Goal: Task Accomplishment & Management: Manage account settings

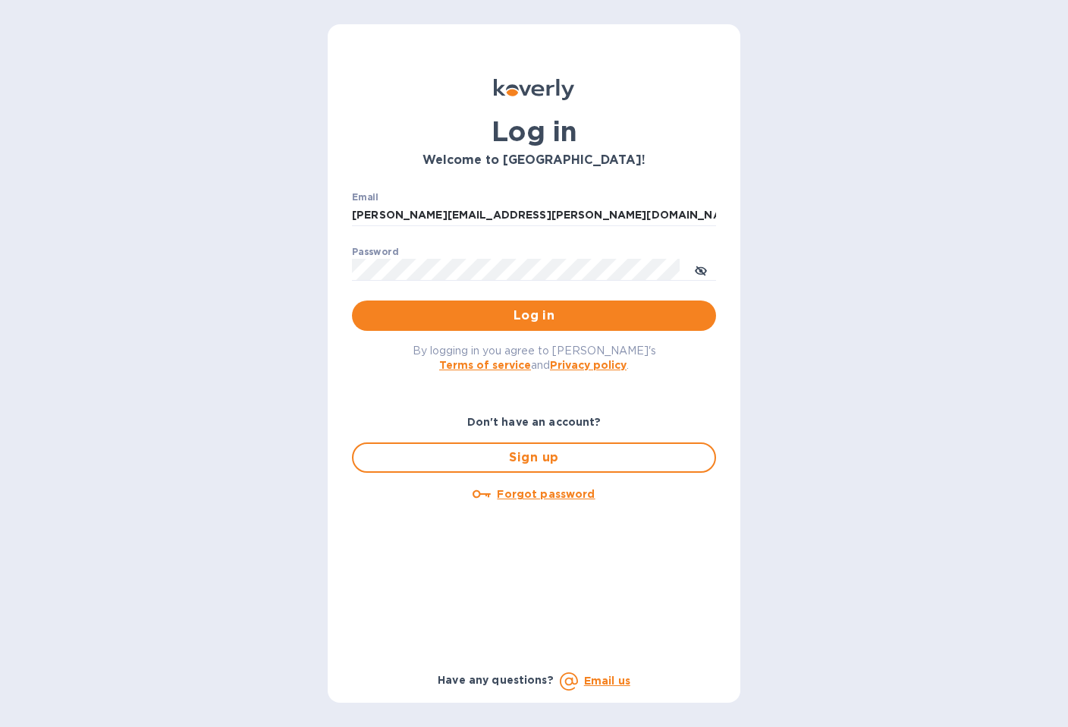
click at [531, 319] on span "Log in" at bounding box center [534, 315] width 340 height 18
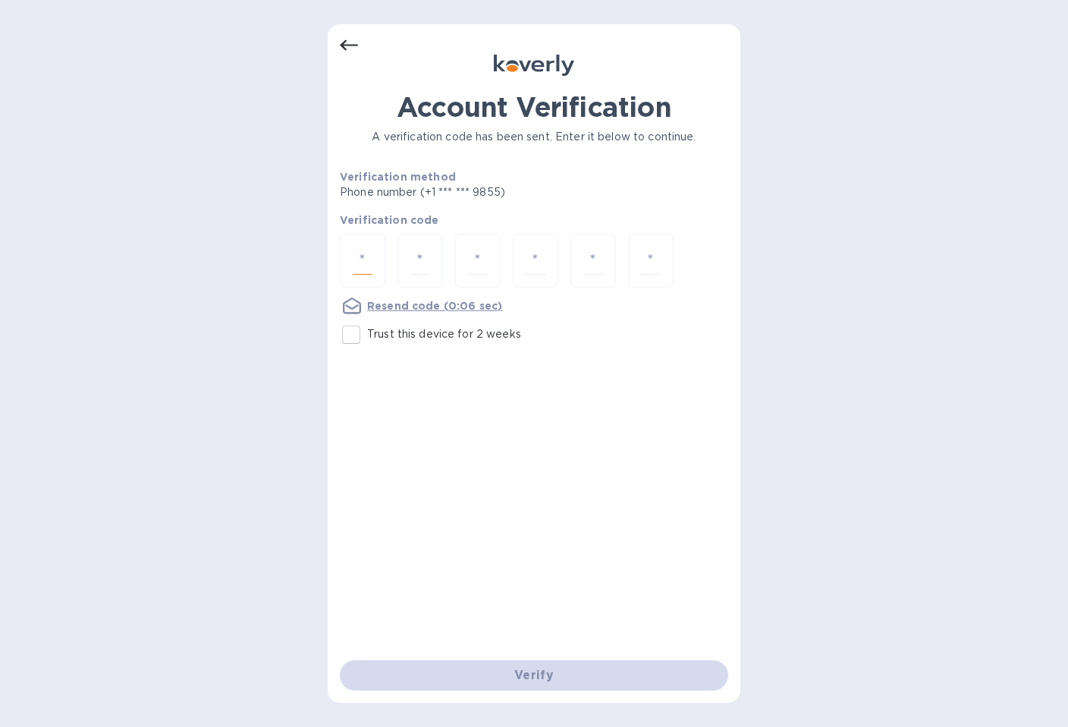
click at [371, 258] on input "number" at bounding box center [363, 261] width 20 height 28
type input "3"
type input "9"
type input "4"
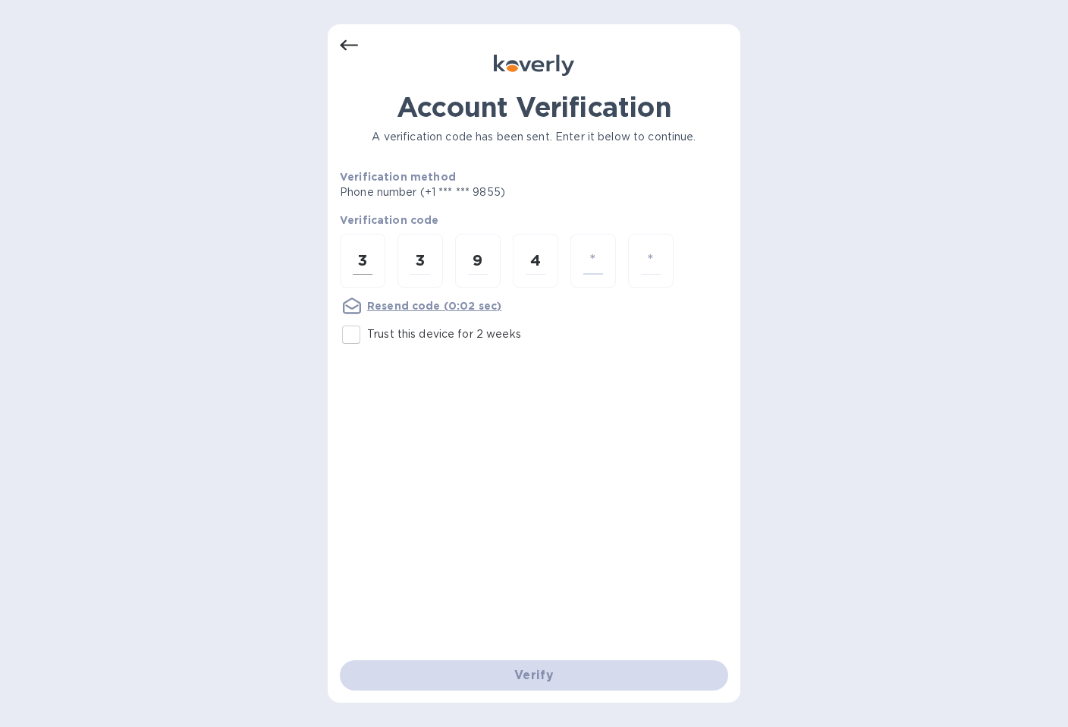
type input "5"
type input "2"
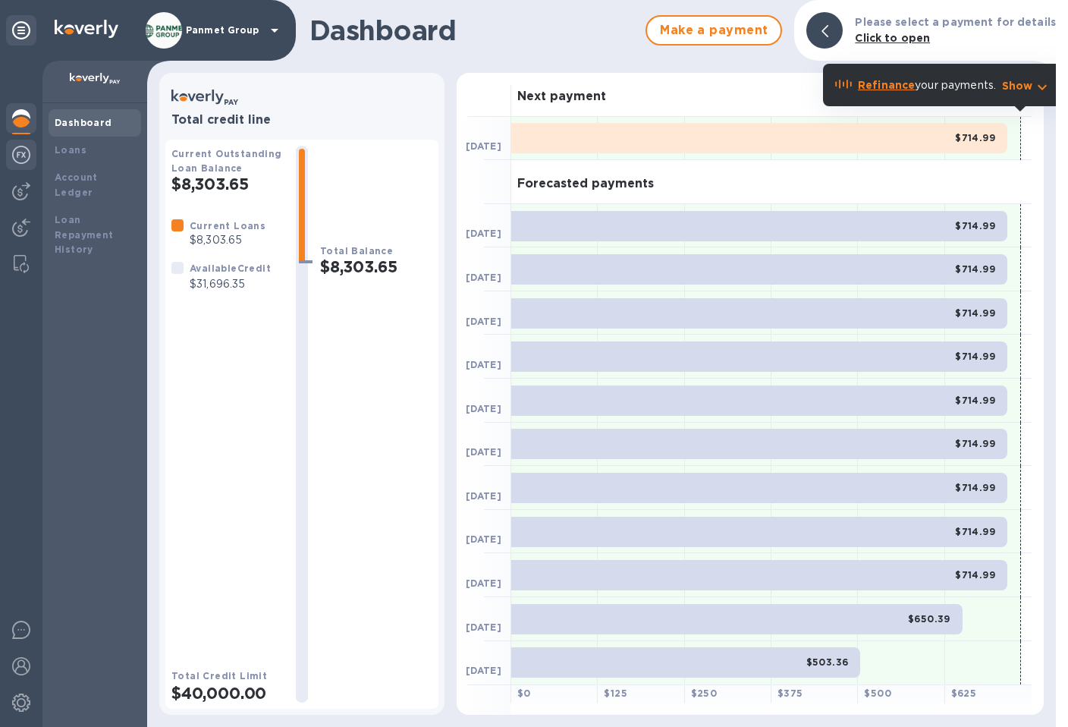
click at [10, 158] on div at bounding box center [21, 156] width 30 height 33
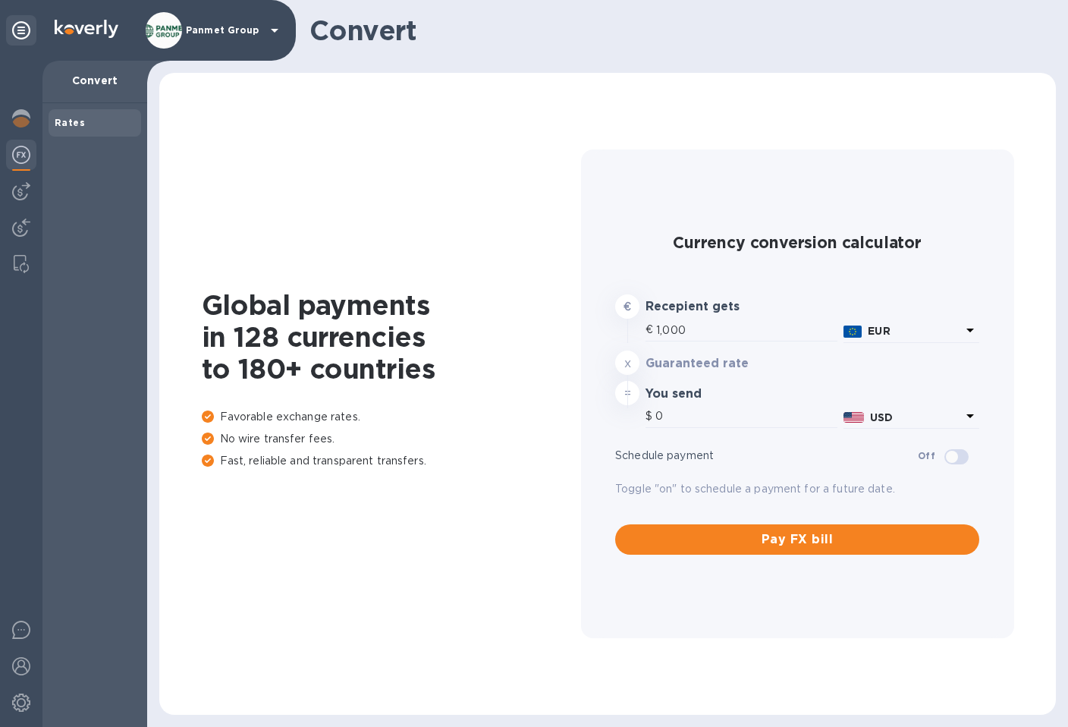
type input "1,167.21"
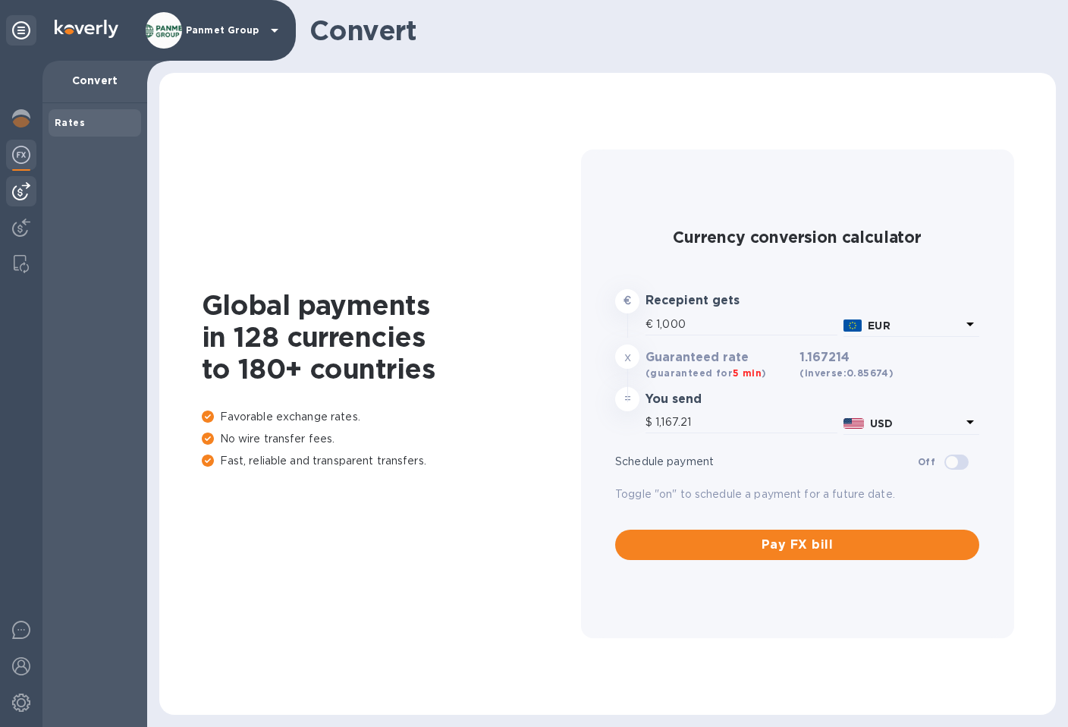
click at [21, 187] on img at bounding box center [21, 191] width 18 height 18
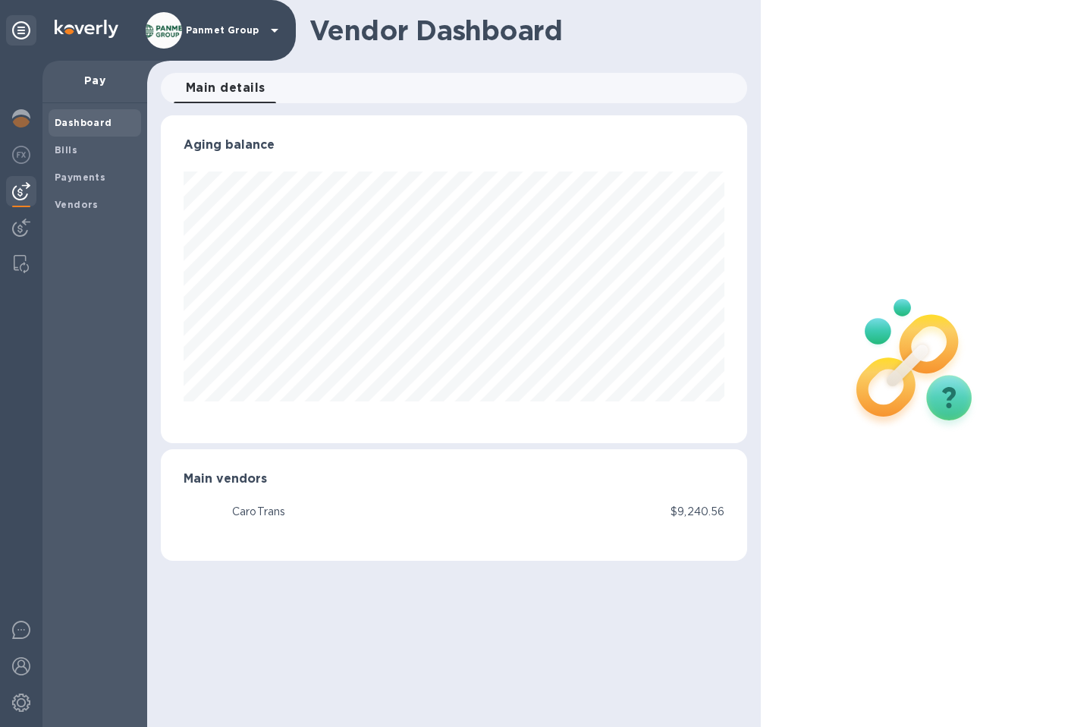
scroll to position [328, 586]
click at [80, 152] on span "Bills" at bounding box center [95, 150] width 80 height 15
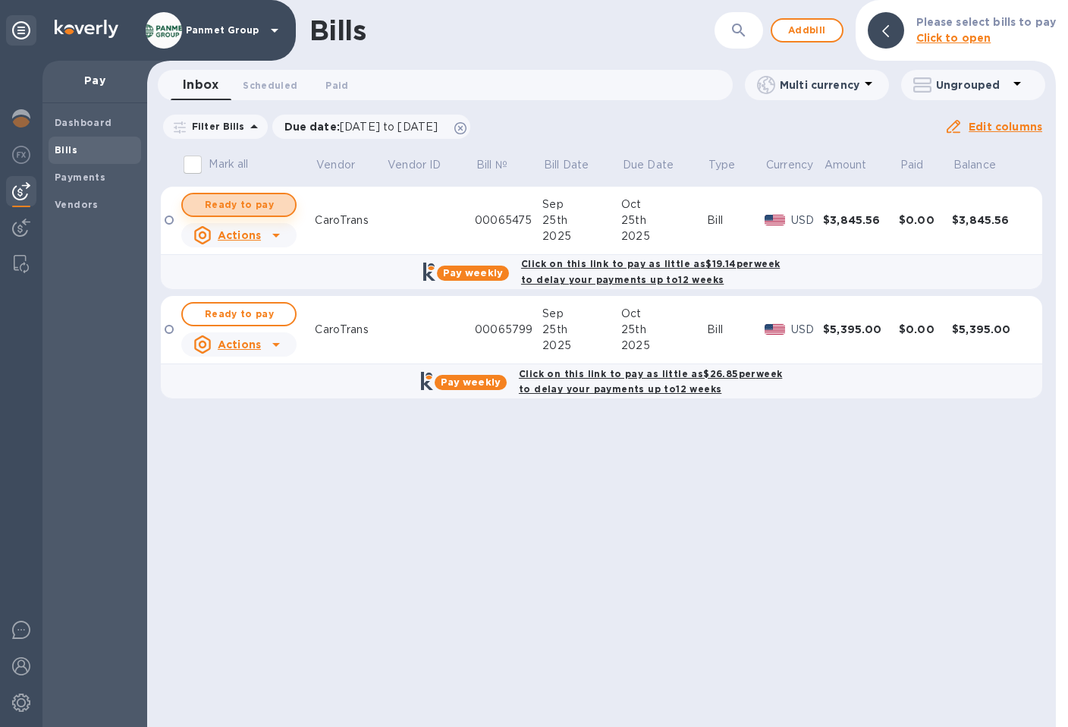
click at [228, 206] on span "Ready to pay" at bounding box center [239, 205] width 88 height 18
click at [240, 203] on span "Ready to pay" at bounding box center [239, 205] width 88 height 18
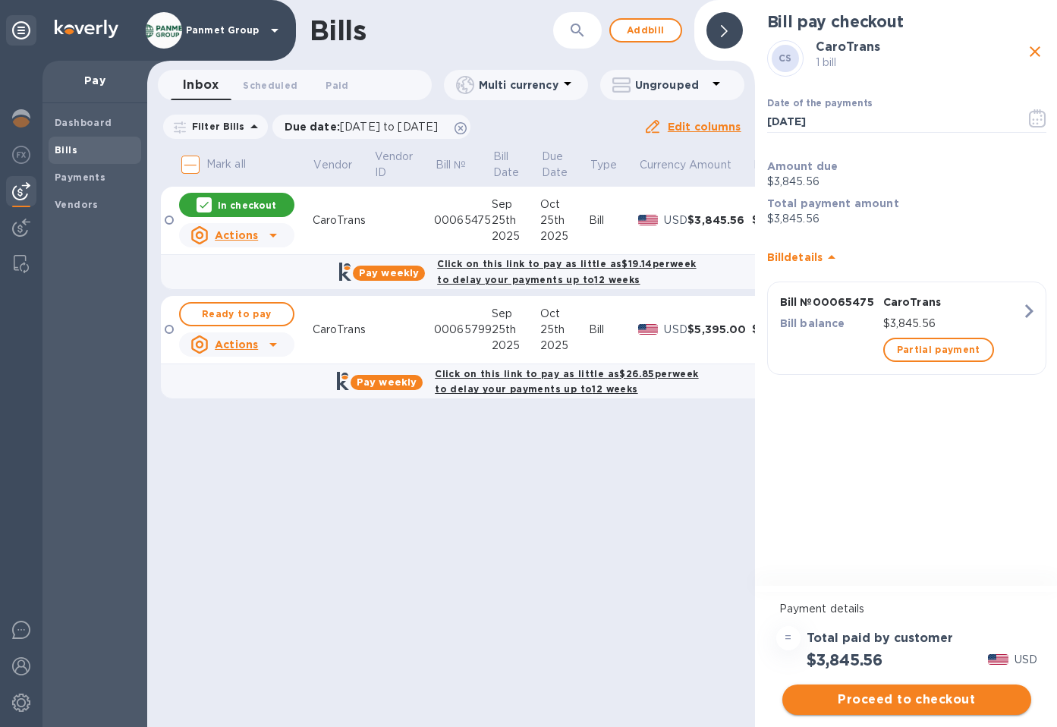
click at [934, 693] on span "Proceed to checkout" at bounding box center [906, 699] width 225 height 18
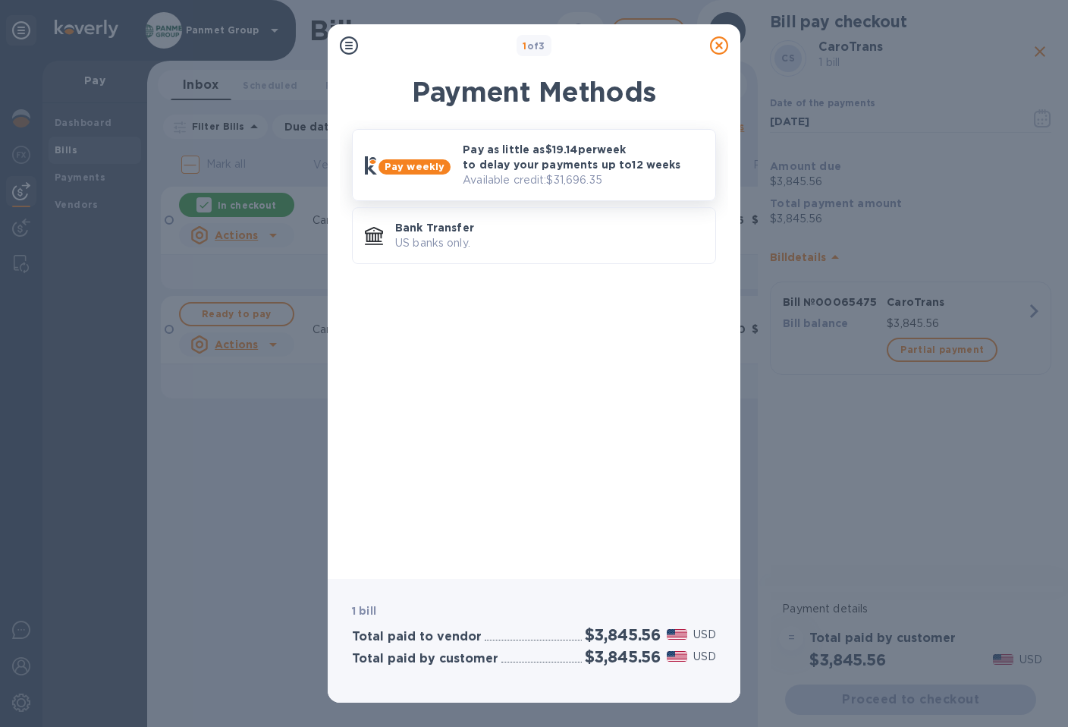
click at [507, 177] on p "Available credit: $31,696.35" at bounding box center [583, 180] width 240 height 16
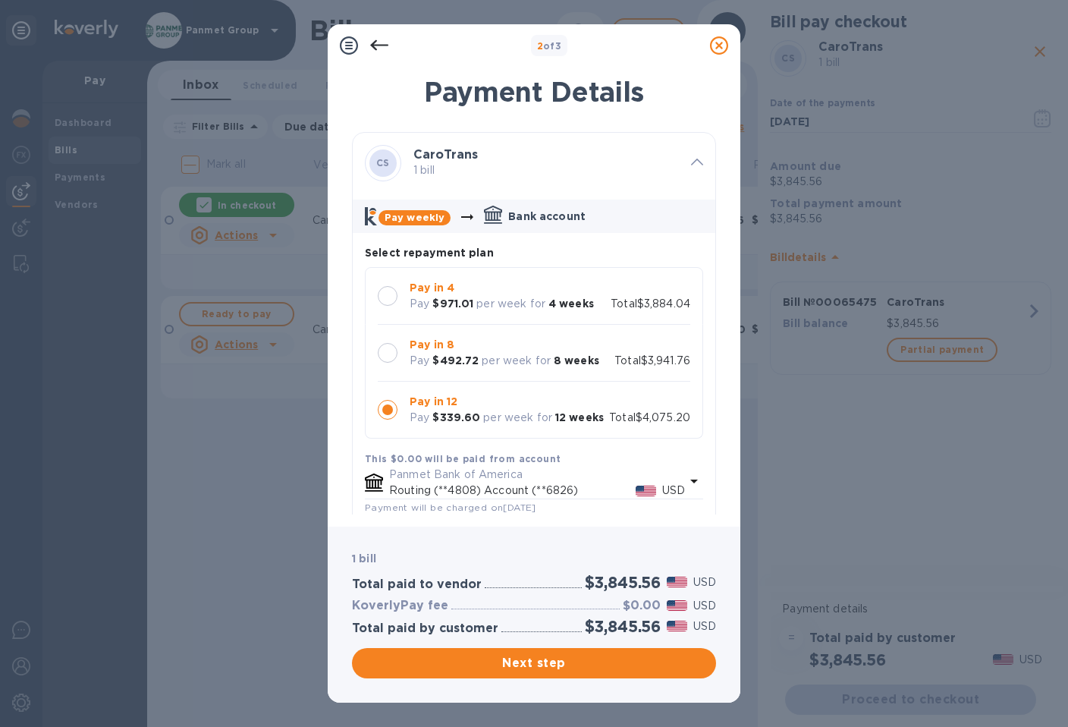
click at [385, 412] on div at bounding box center [388, 410] width 20 height 20
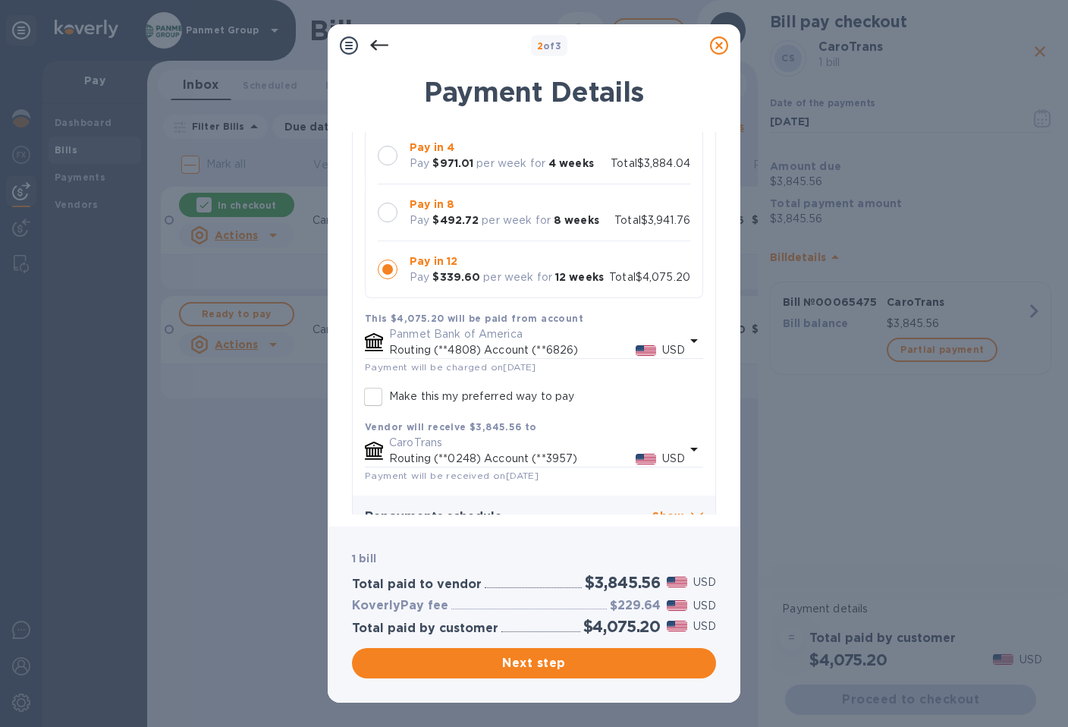
scroll to position [121, 0]
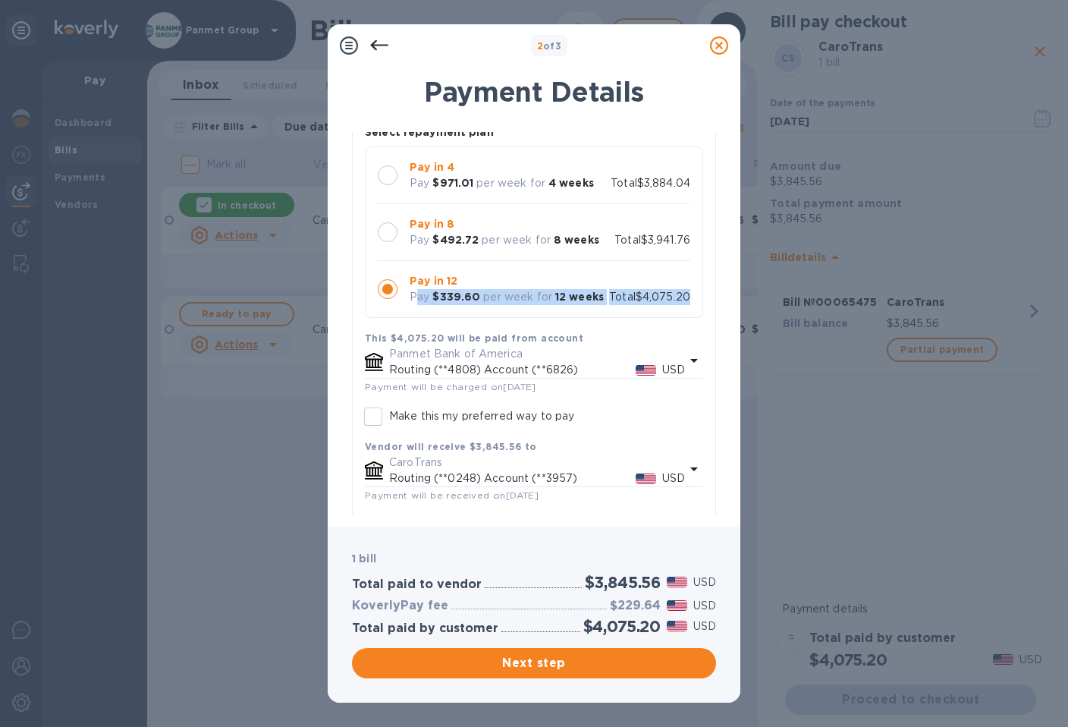
drag, startPoint x: 413, startPoint y: 296, endPoint x: 680, endPoint y: 300, distance: 267.0
click at [680, 300] on div "Pay in 12 Pay $339.60 per week for 12 weeks Total $4,075.20" at bounding box center [534, 289] width 312 height 32
drag, startPoint x: 683, startPoint y: 297, endPoint x: 416, endPoint y: 298, distance: 267.0
click at [410, 300] on div "Pay in 12 Pay $339.60 per week for 12 weeks Total $4,075.20" at bounding box center [534, 289] width 338 height 57
copy div "Pay $339.60 per week for 12 weeks Total $4,075.20"
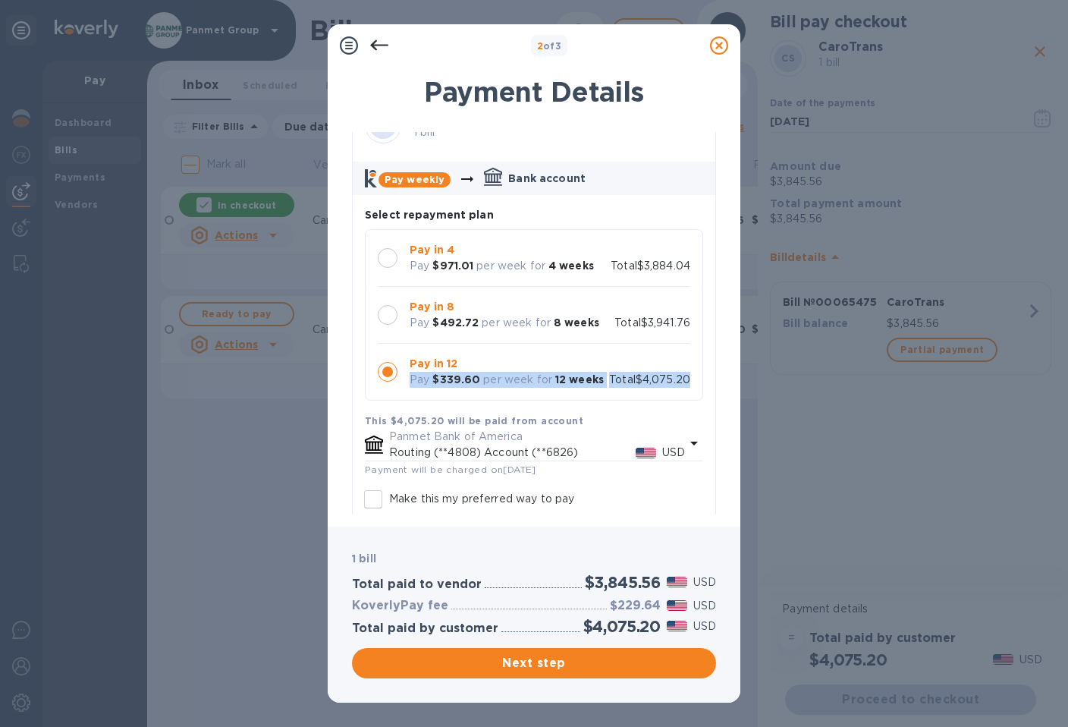
scroll to position [0, 0]
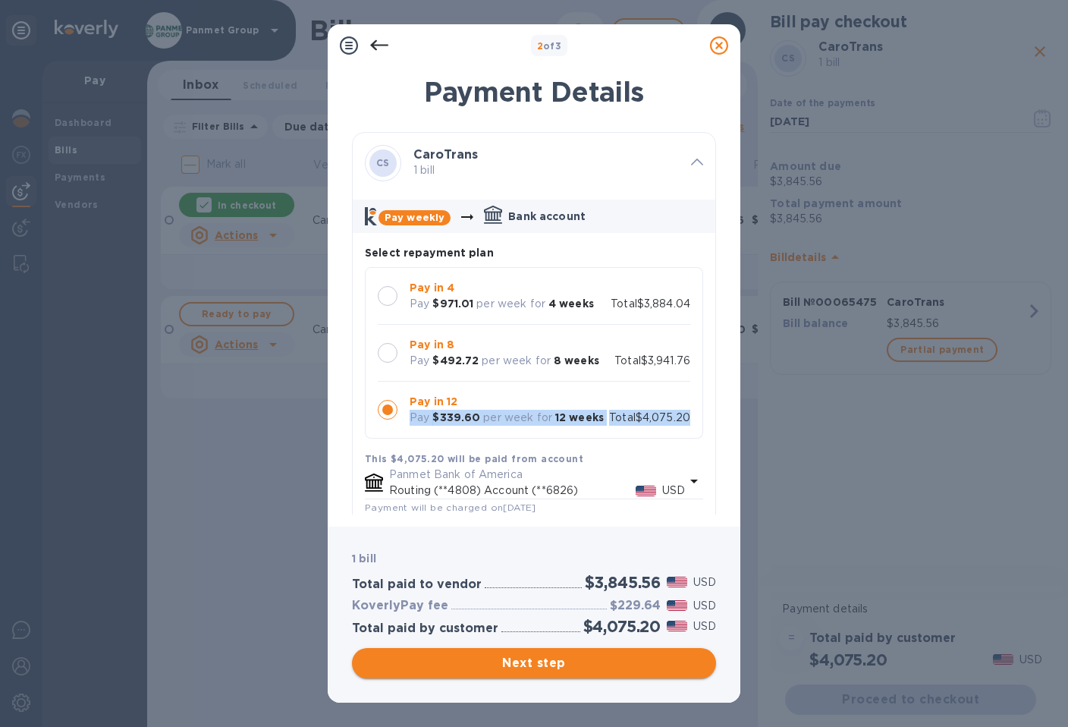
click at [577, 664] on span "Next step" at bounding box center [534, 663] width 340 height 18
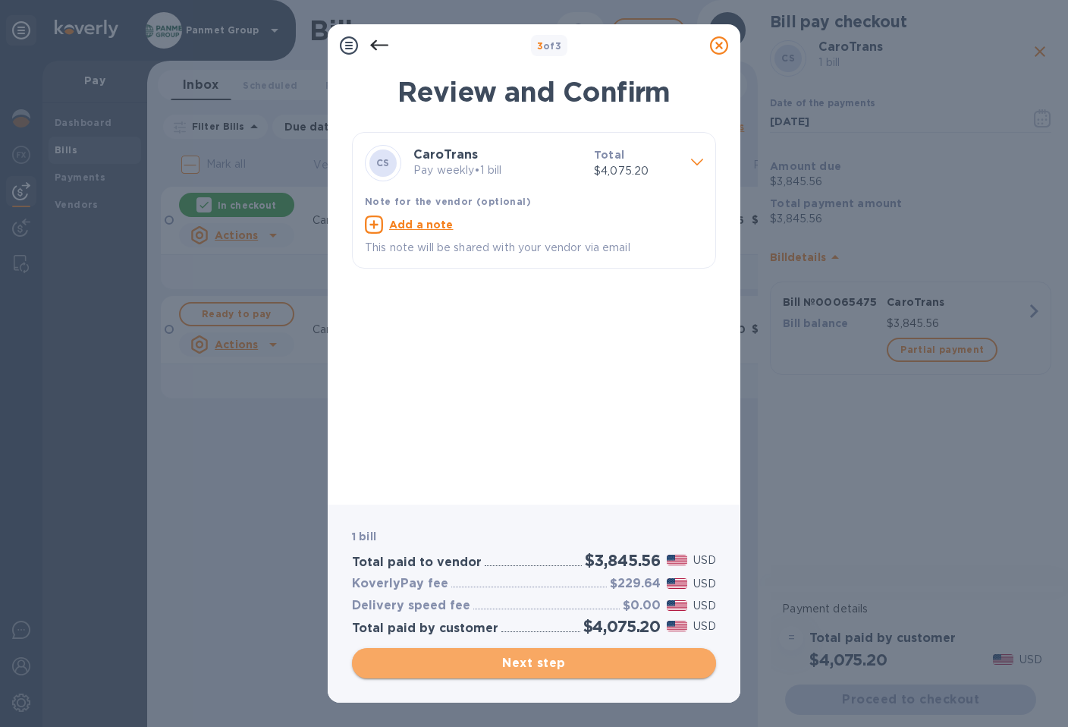
click at [567, 667] on span "Next step" at bounding box center [534, 663] width 340 height 18
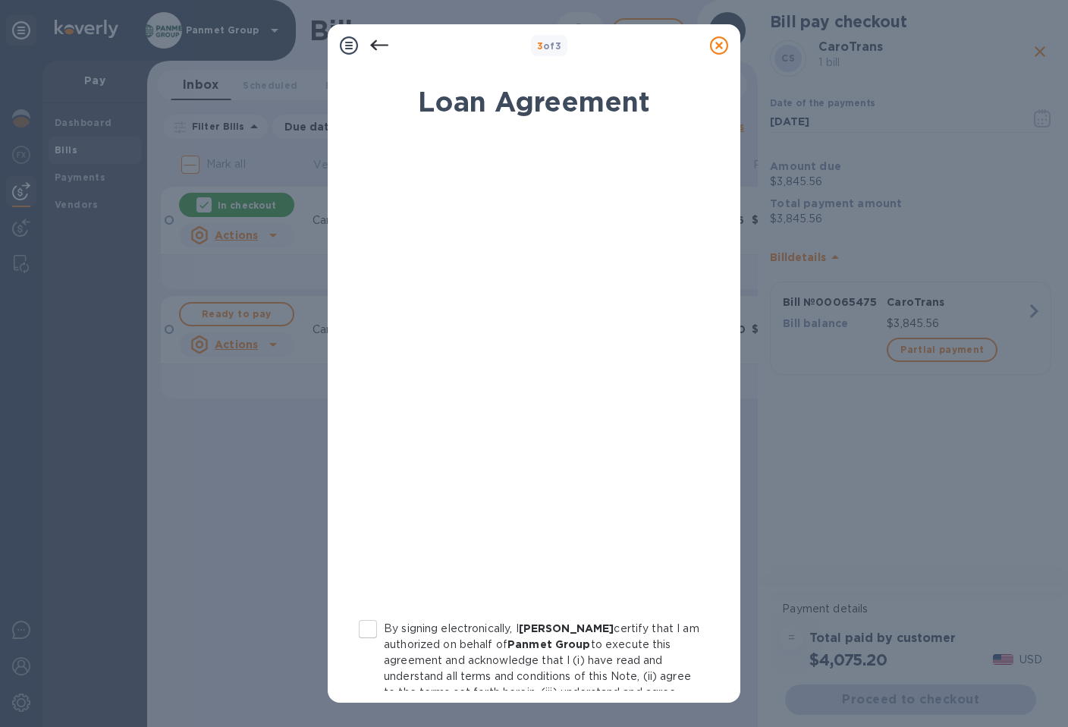
click at [369, 627] on input "By signing electronically, I [PERSON_NAME] certify that I am authorized on beha…" at bounding box center [368, 629] width 32 height 32
checkbox input "true"
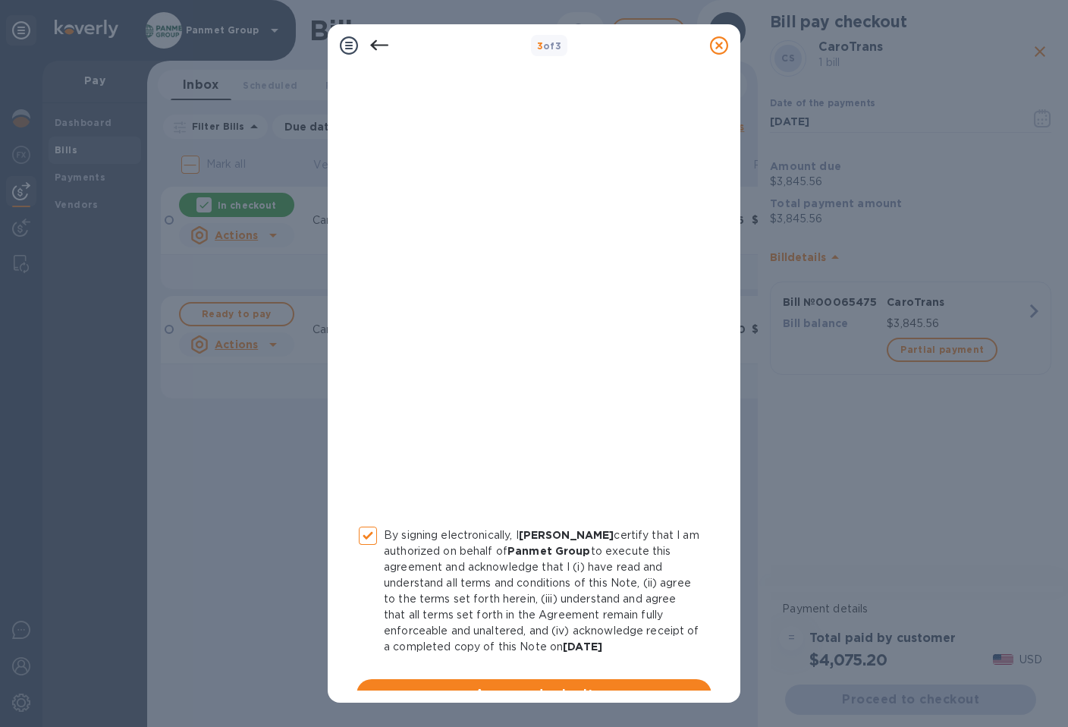
scroll to position [121, 0]
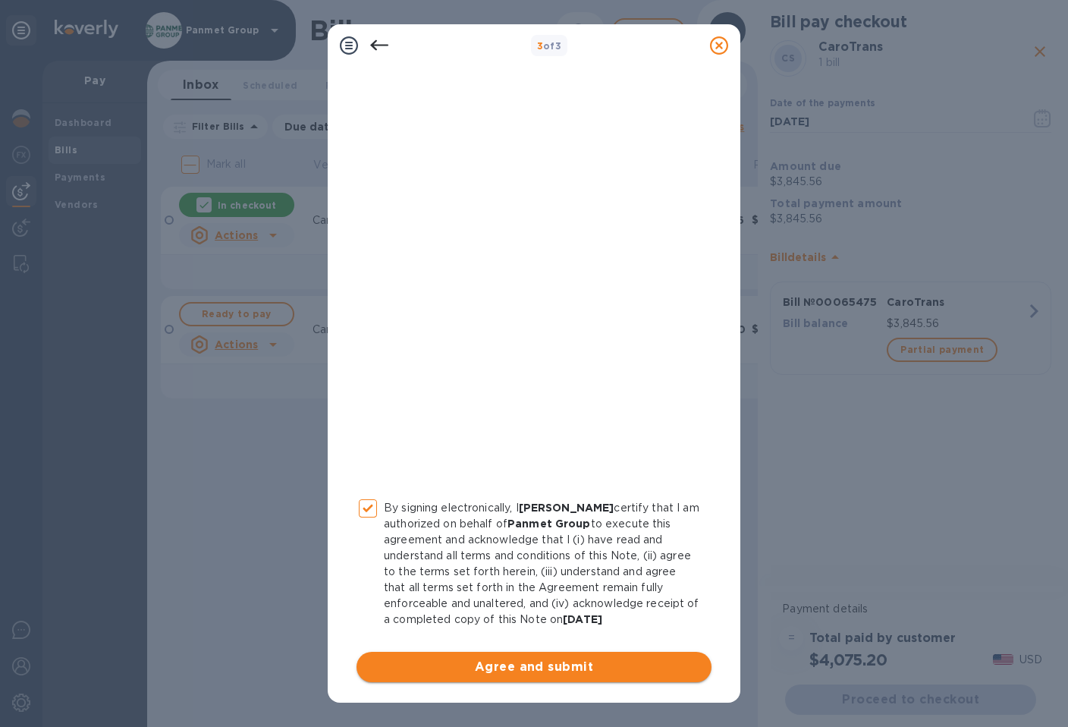
click at [548, 670] on span "Agree and submit" at bounding box center [534, 667] width 331 height 18
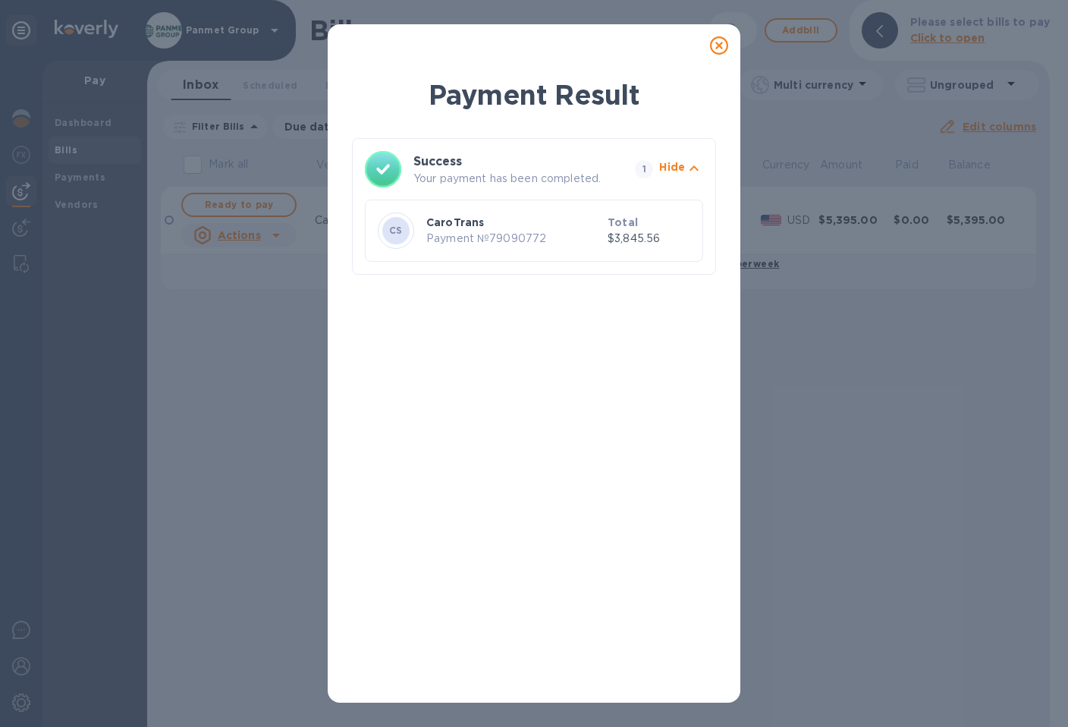
click at [609, 238] on p "$3,845.56" at bounding box center [649, 239] width 83 height 16
drag, startPoint x: 549, startPoint y: 238, endPoint x: 424, endPoint y: 225, distance: 125.9
click at [424, 225] on div "CaroTrans Payment № 79090772" at bounding box center [513, 230] width 181 height 37
copy div "CaroTrans Payment № 79090772"
click at [719, 49] on icon at bounding box center [719, 45] width 18 height 18
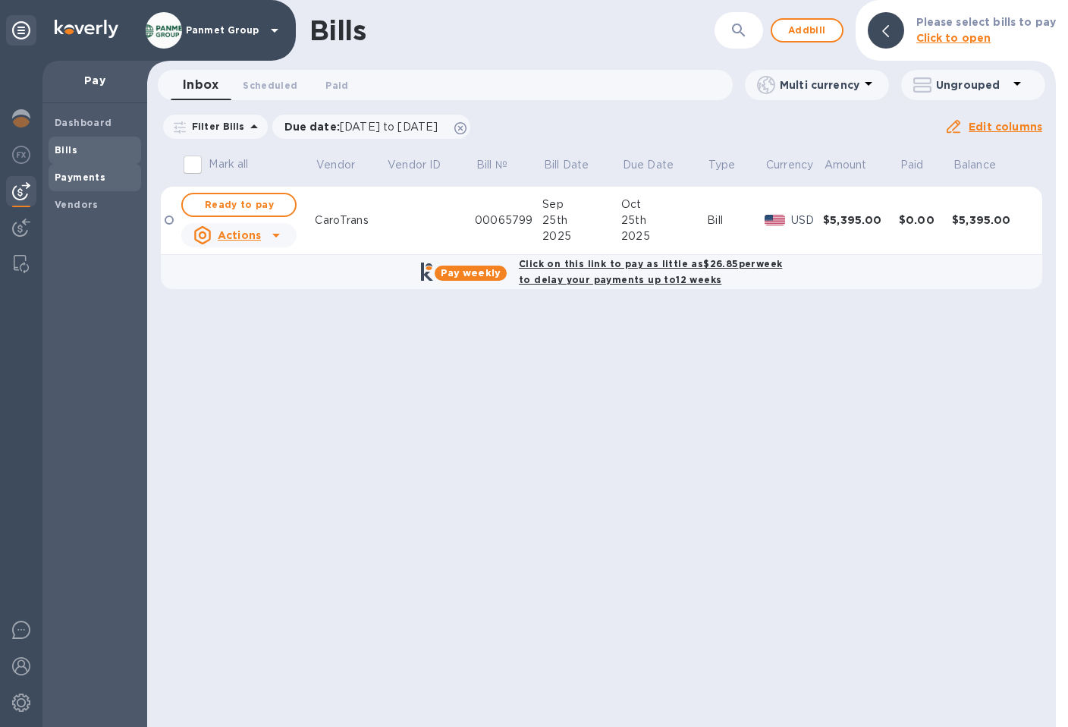
click at [81, 177] on b "Payments" at bounding box center [80, 176] width 51 height 11
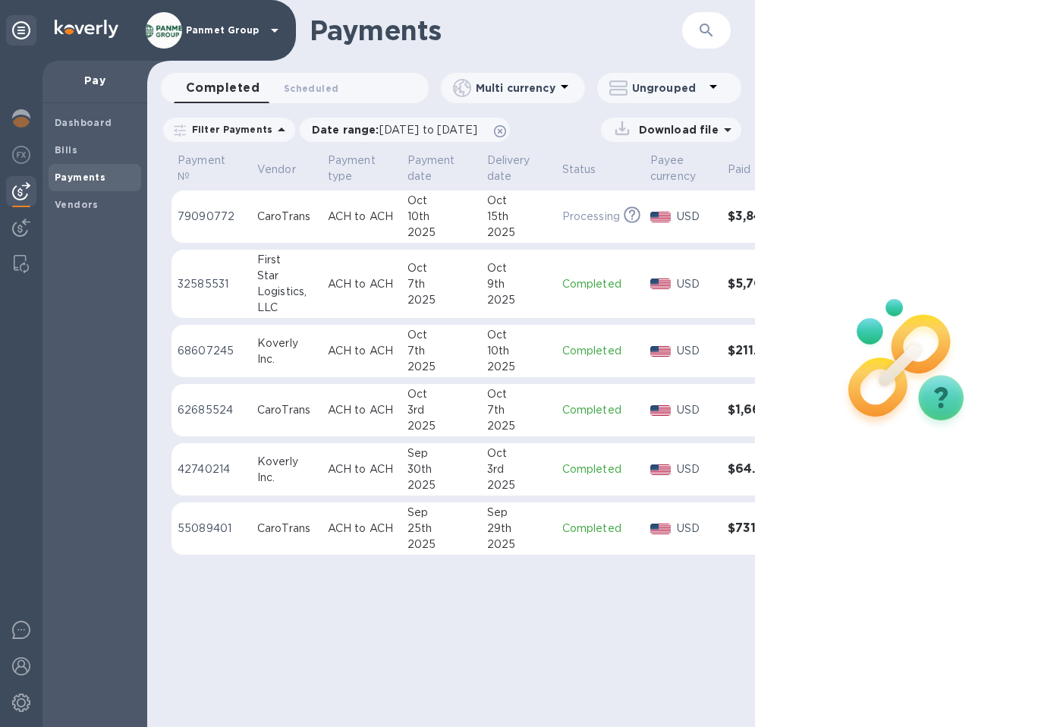
click at [322, 228] on td "ACH to ACH" at bounding box center [362, 216] width 80 height 53
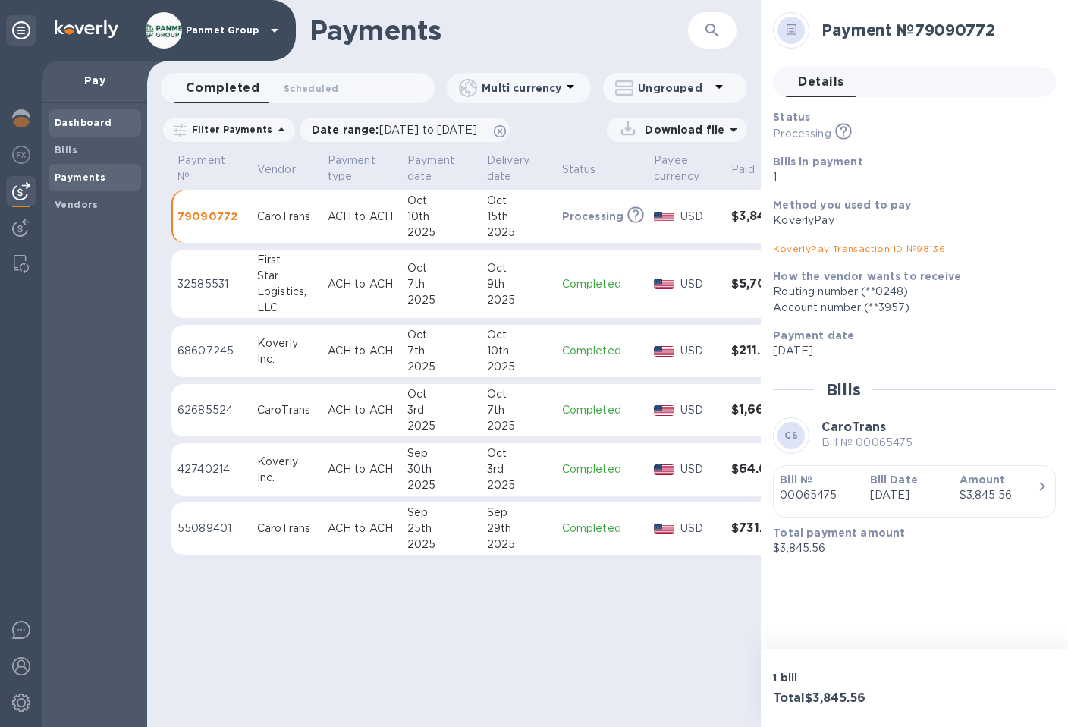
click at [76, 119] on b "Dashboard" at bounding box center [84, 122] width 58 height 11
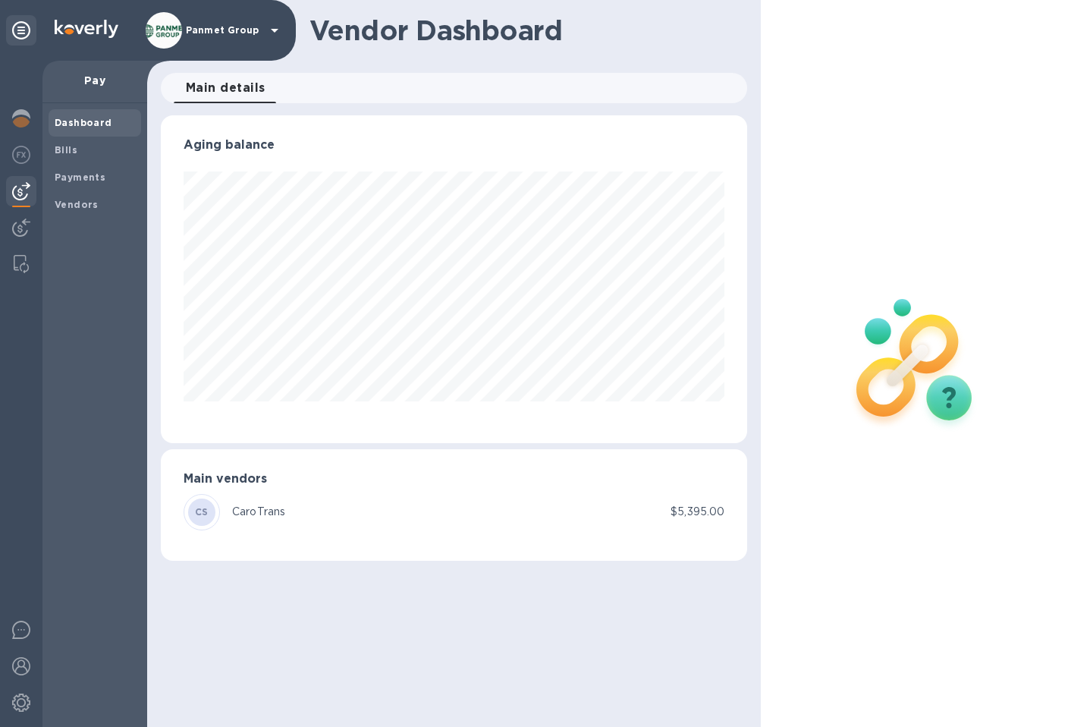
scroll to position [328, 586]
click at [21, 231] on img at bounding box center [21, 227] width 18 height 18
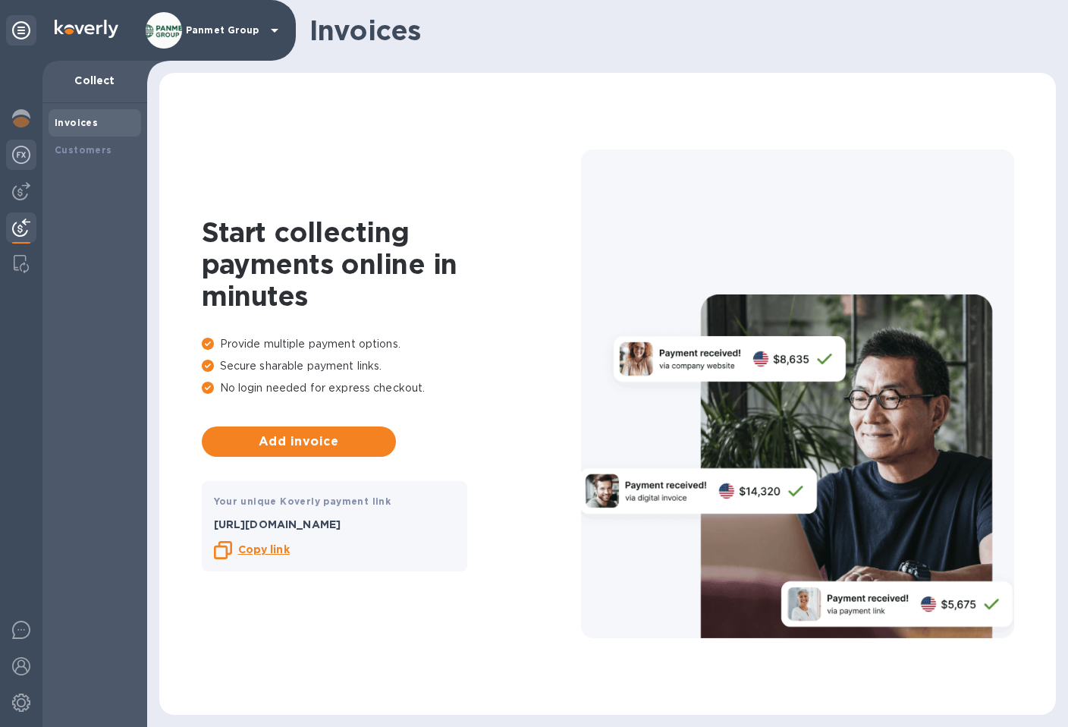
click at [30, 152] on img at bounding box center [21, 155] width 18 height 18
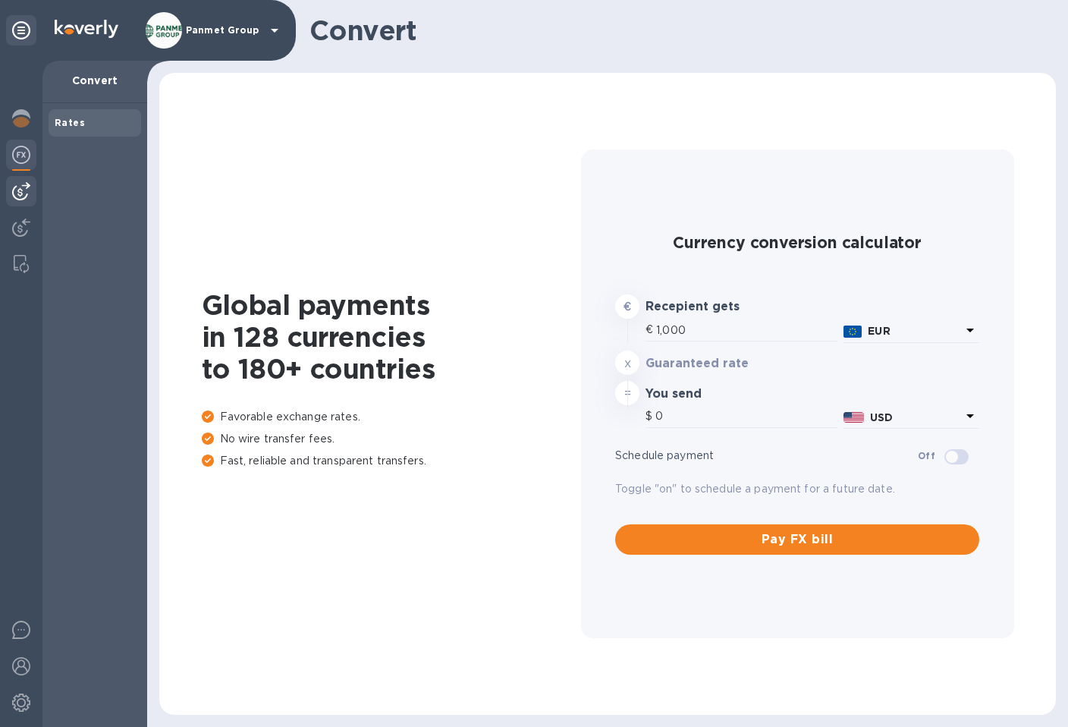
click at [16, 190] on img at bounding box center [21, 191] width 18 height 18
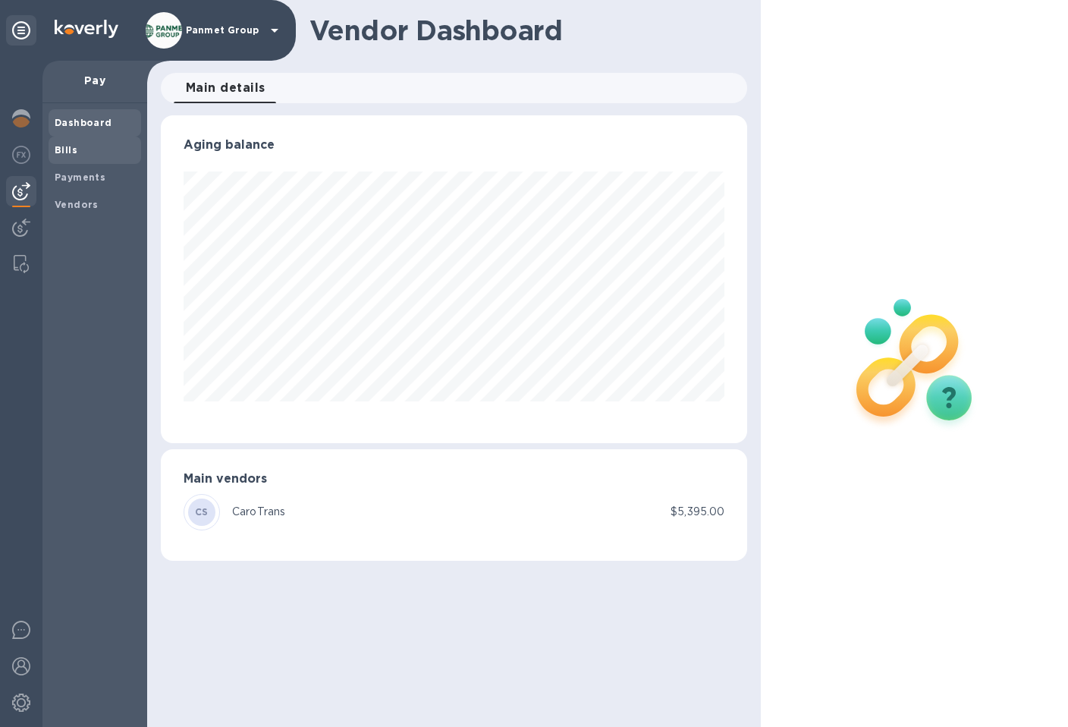
scroll to position [328, 586]
click at [74, 181] on b "Payments" at bounding box center [80, 176] width 51 height 11
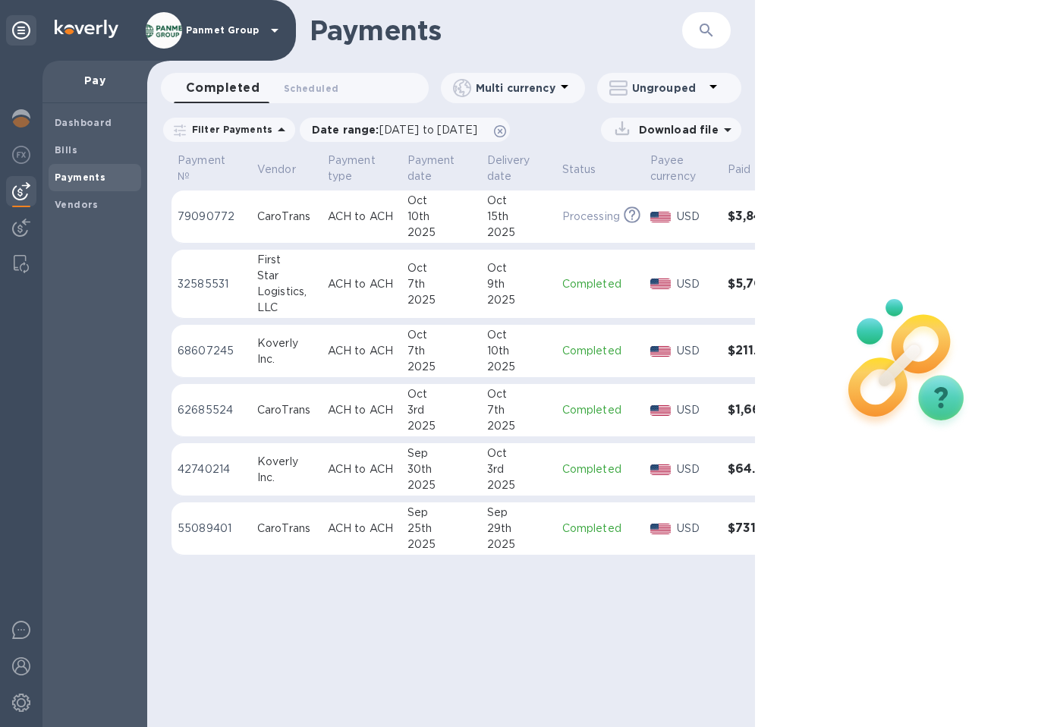
click at [306, 224] on div "CaroTrans" at bounding box center [286, 217] width 58 height 16
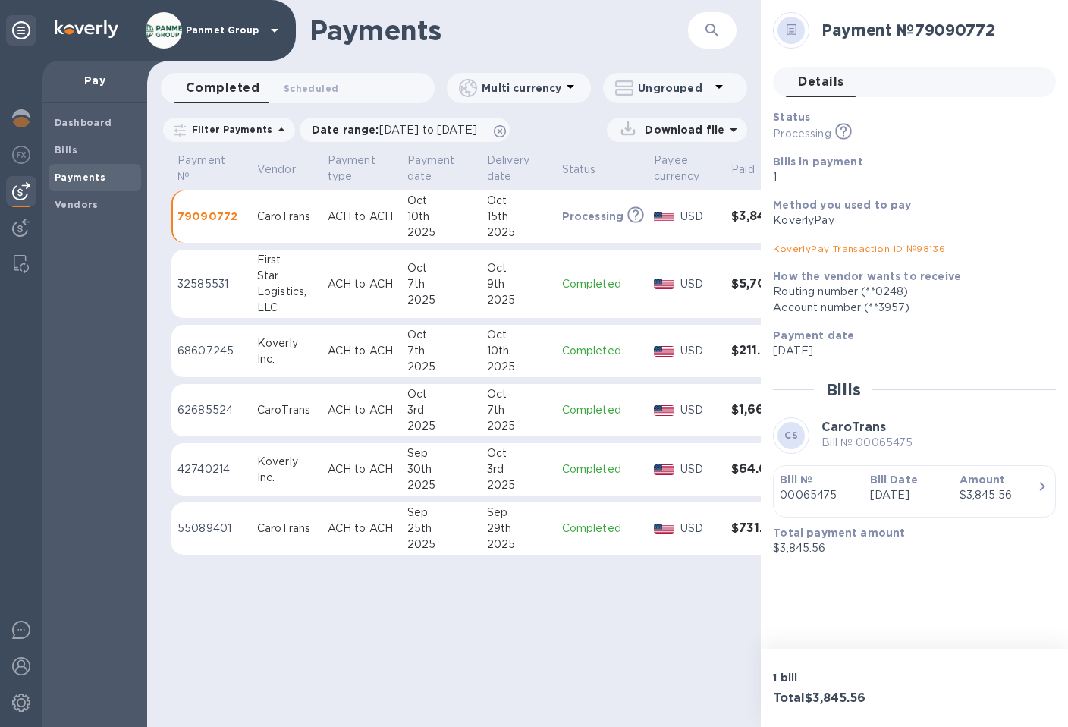
click at [695, 86] on p "Ungrouped" at bounding box center [674, 87] width 72 height 15
click at [627, 62] on div at bounding box center [534, 363] width 1068 height 727
click at [506, 130] on icon at bounding box center [500, 131] width 12 height 12
click at [217, 218] on p "79090772" at bounding box center [211, 216] width 68 height 15
click at [84, 127] on b "Dashboard" at bounding box center [84, 122] width 58 height 11
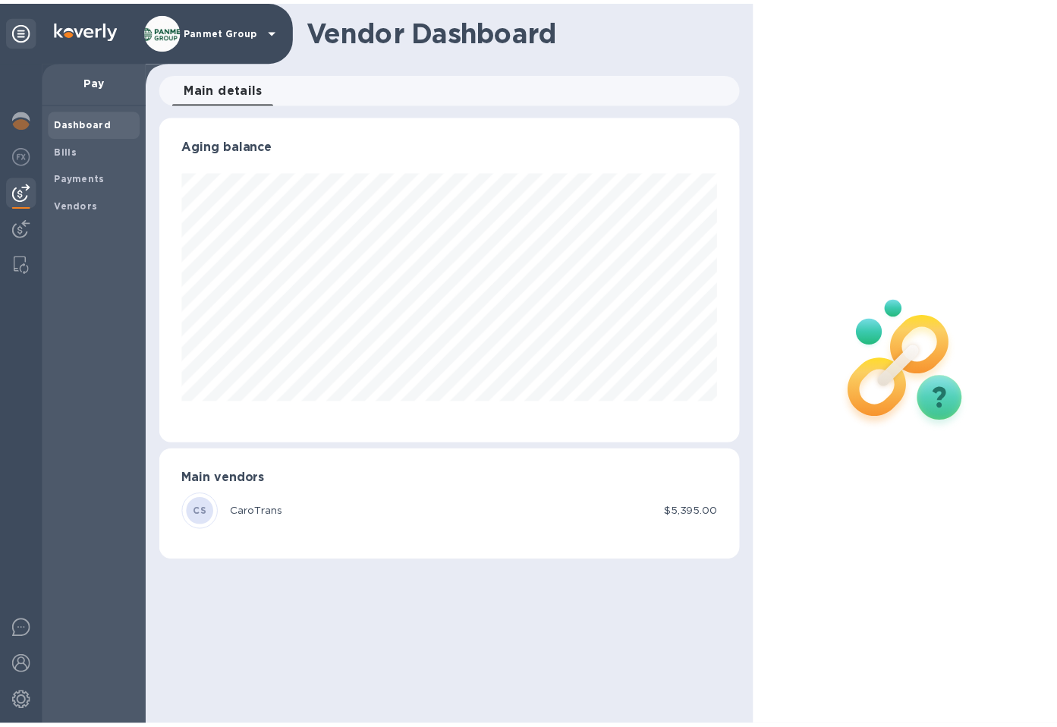
scroll to position [328, 586]
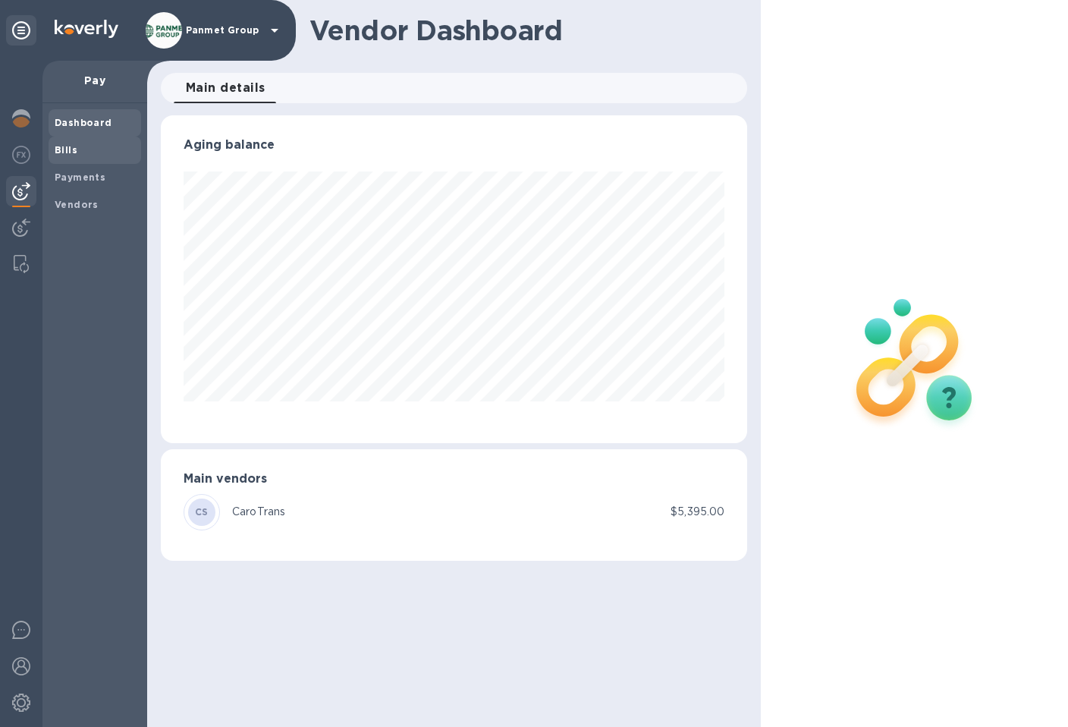
click at [64, 159] on div "Bills" at bounding box center [95, 150] width 93 height 27
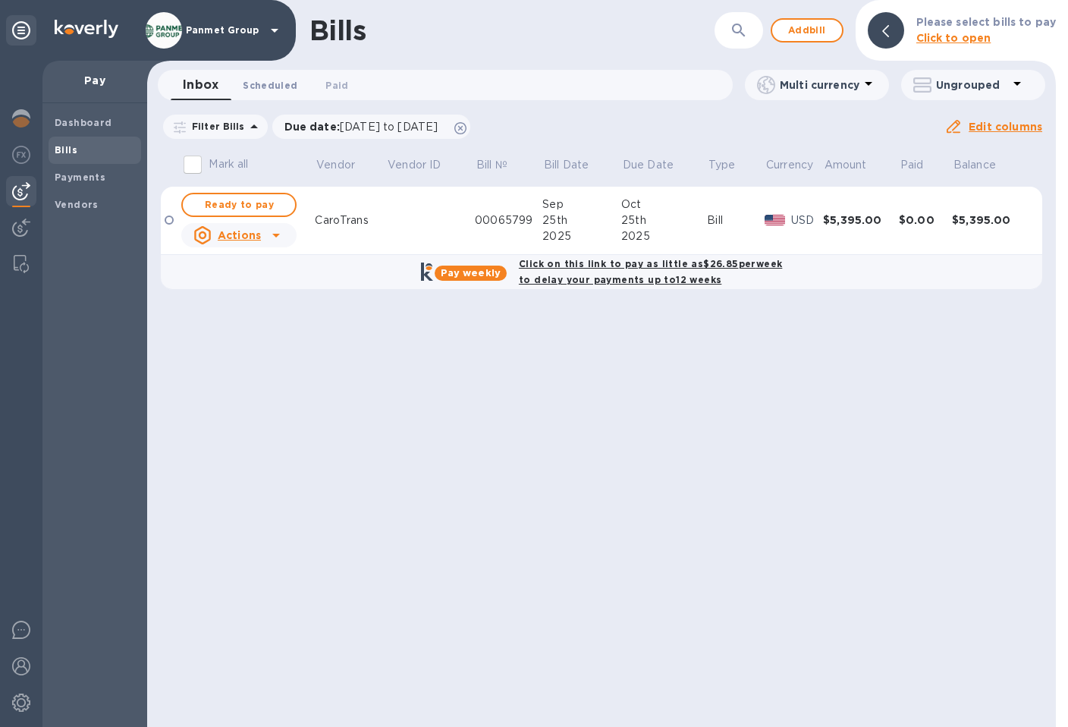
click at [275, 86] on span "Scheduled 0" at bounding box center [270, 85] width 55 height 16
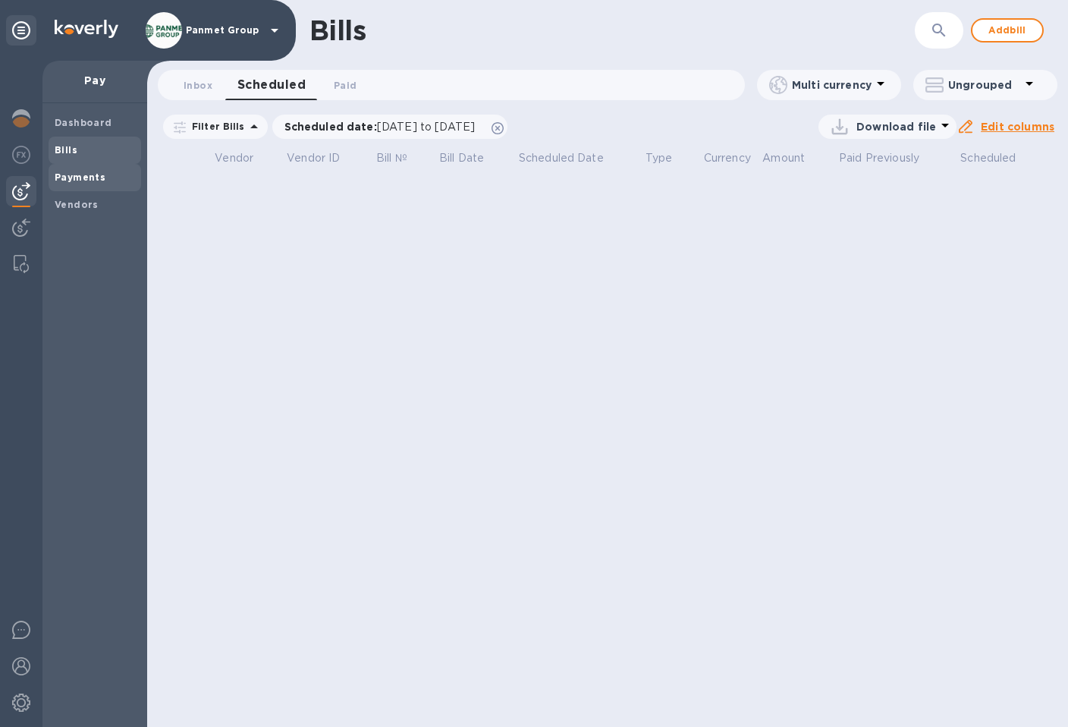
click at [77, 175] on b "Payments" at bounding box center [80, 176] width 51 height 11
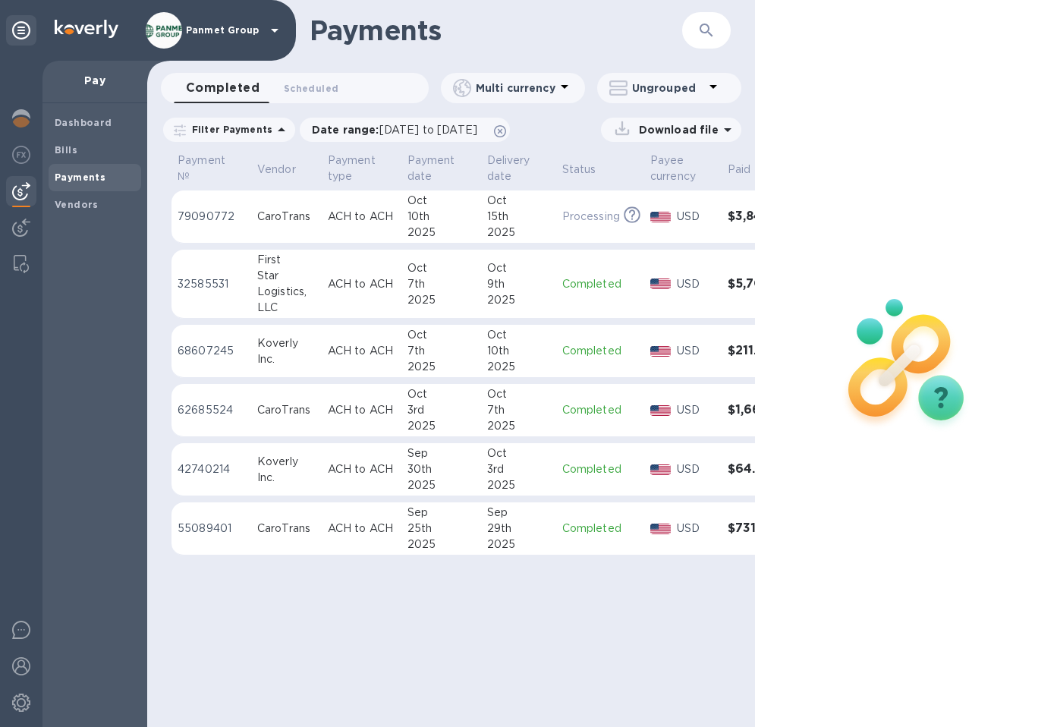
click at [335, 215] on p "ACH to ACH" at bounding box center [362, 217] width 68 height 16
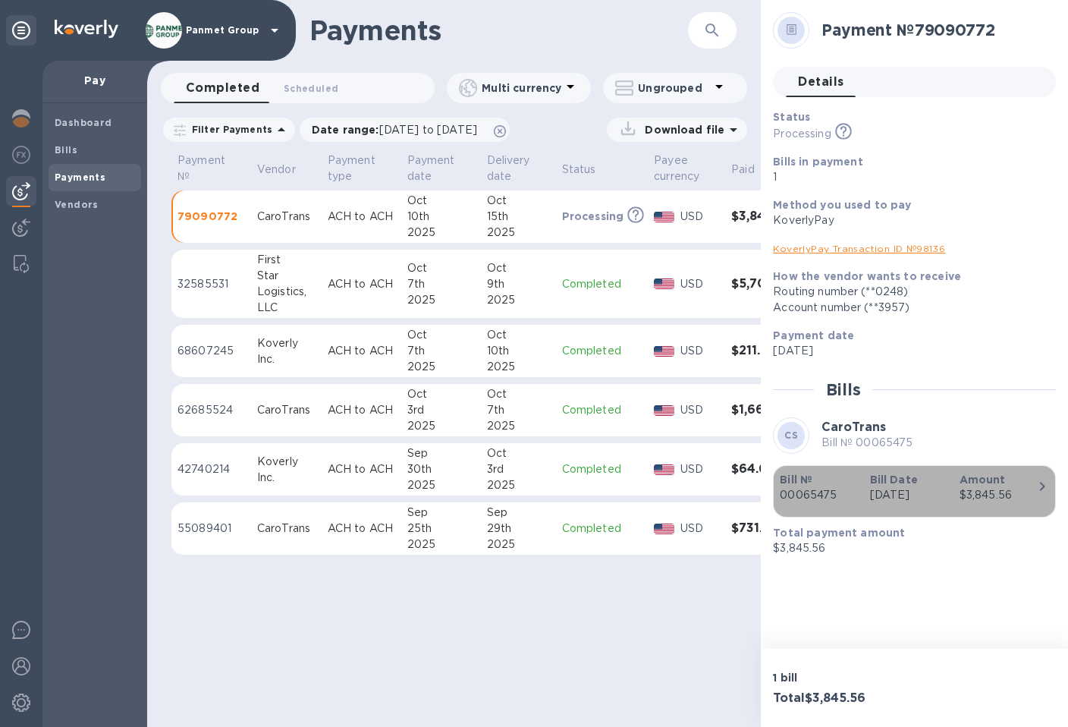
click at [1044, 495] on icon "button" at bounding box center [1042, 486] width 18 height 18
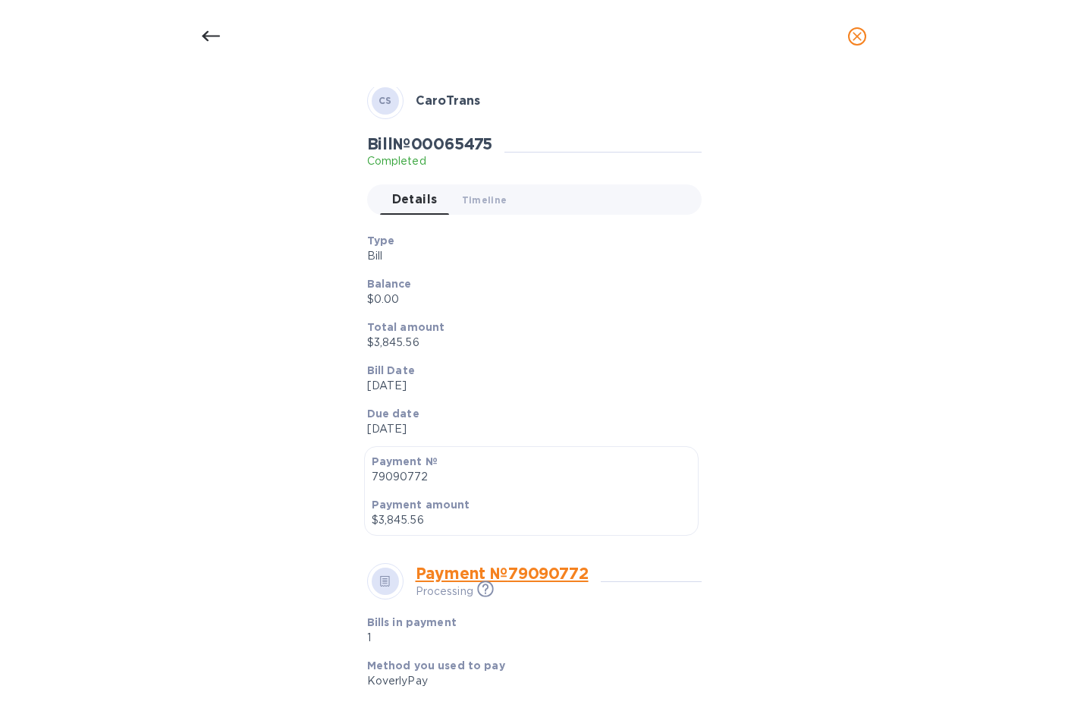
scroll to position [402, 0]
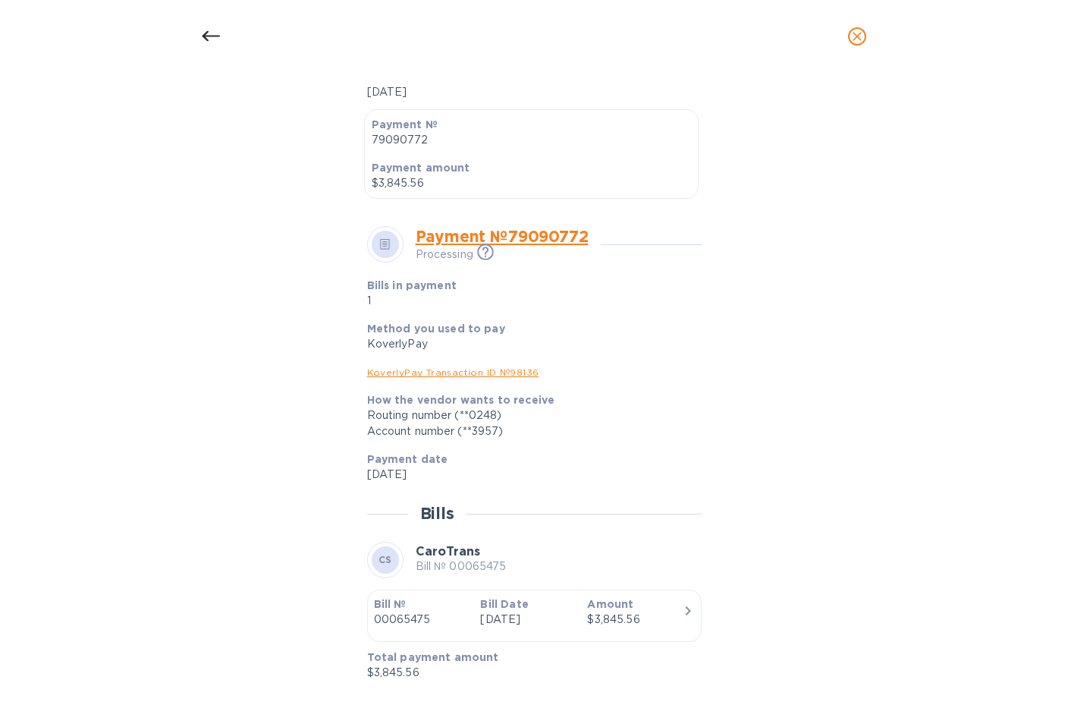
click at [479, 372] on link "KoverlyPay Transaction ID № 98136" at bounding box center [453, 371] width 172 height 11
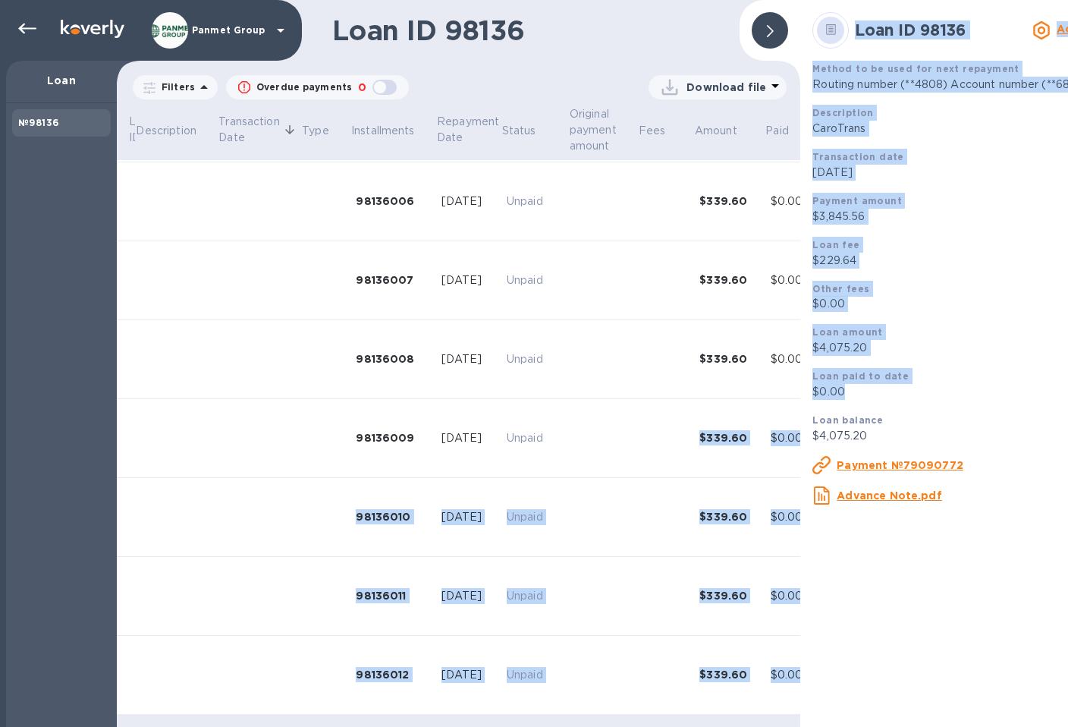
scroll to position [485, 163]
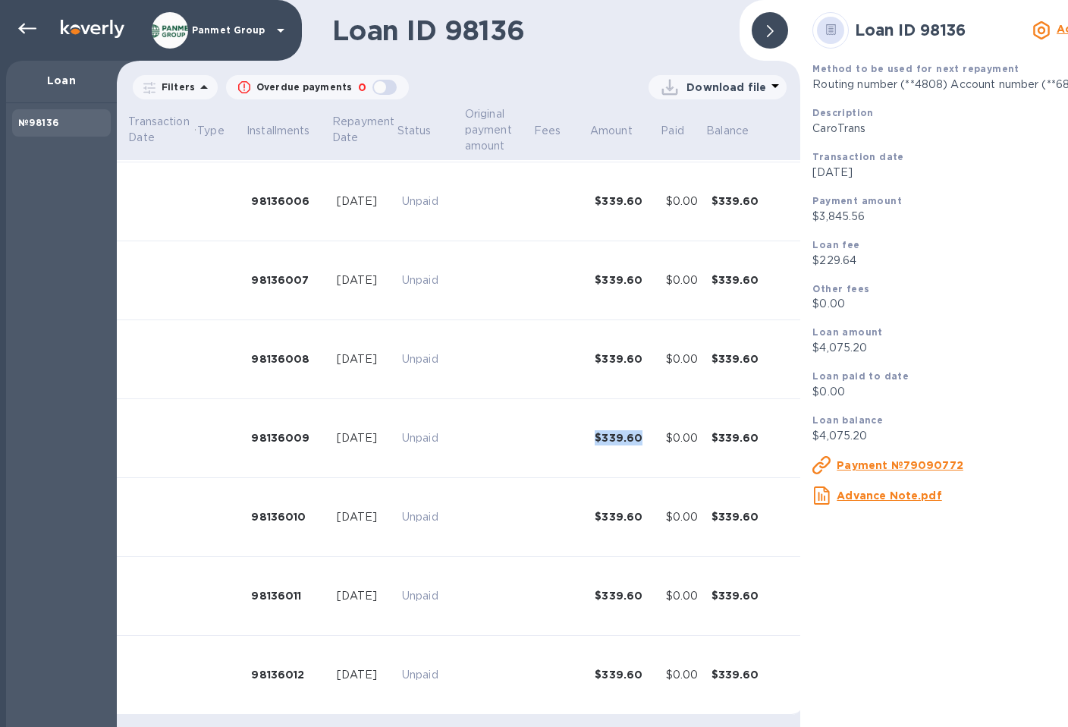
drag, startPoint x: 772, startPoint y: 426, endPoint x: 651, endPoint y: 425, distance: 121.4
click at [651, 430] on div "$339.60" at bounding box center [624, 437] width 58 height 15
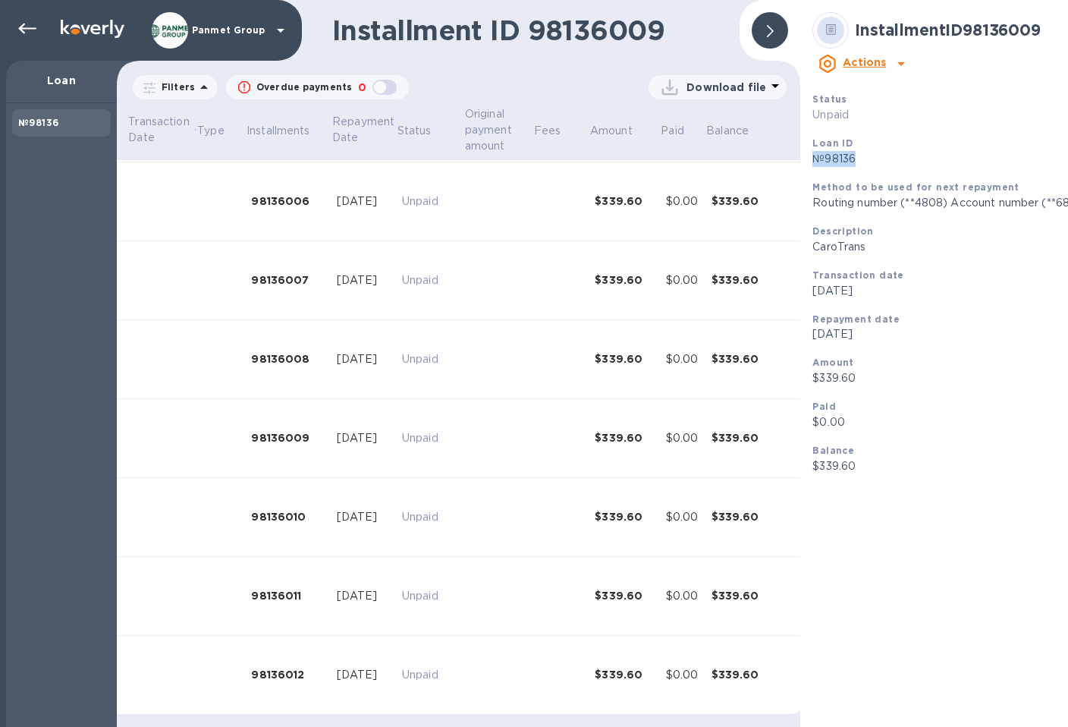
drag, startPoint x: 839, startPoint y: 133, endPoint x: 786, endPoint y: 132, distance: 53.1
click at [812, 151] on p "№98136" at bounding box center [971, 159] width 318 height 16
copy p "№98136"
click at [282, 193] on div "98136006" at bounding box center [288, 200] width 74 height 15
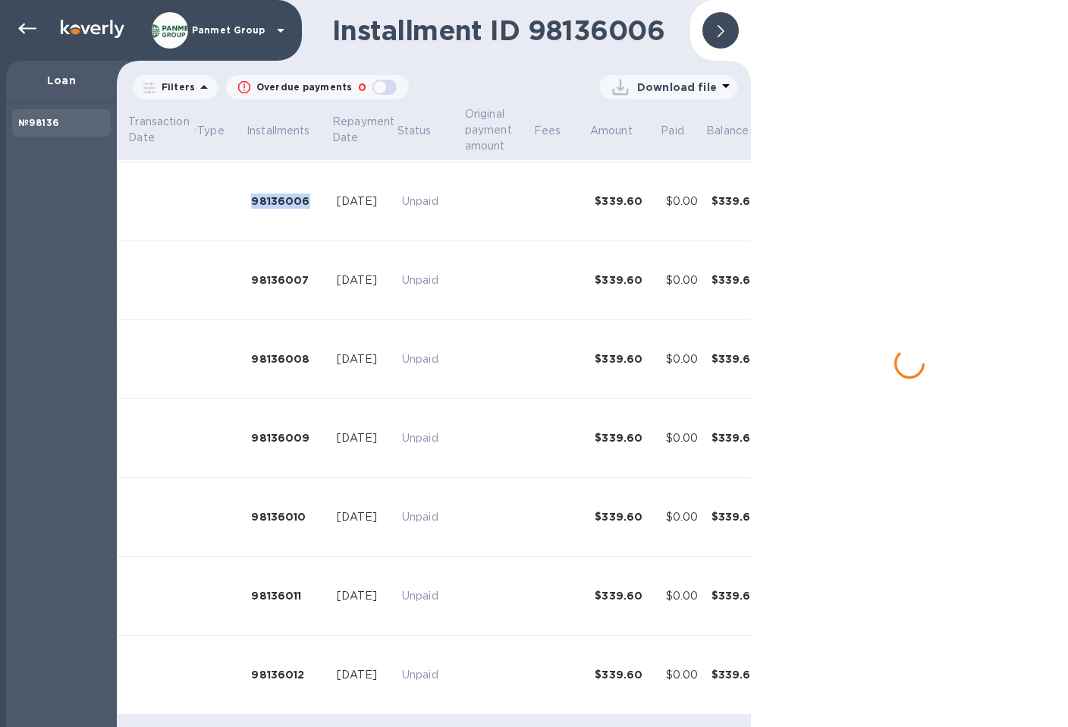
click at [282, 193] on div "98136006" at bounding box center [288, 200] width 74 height 15
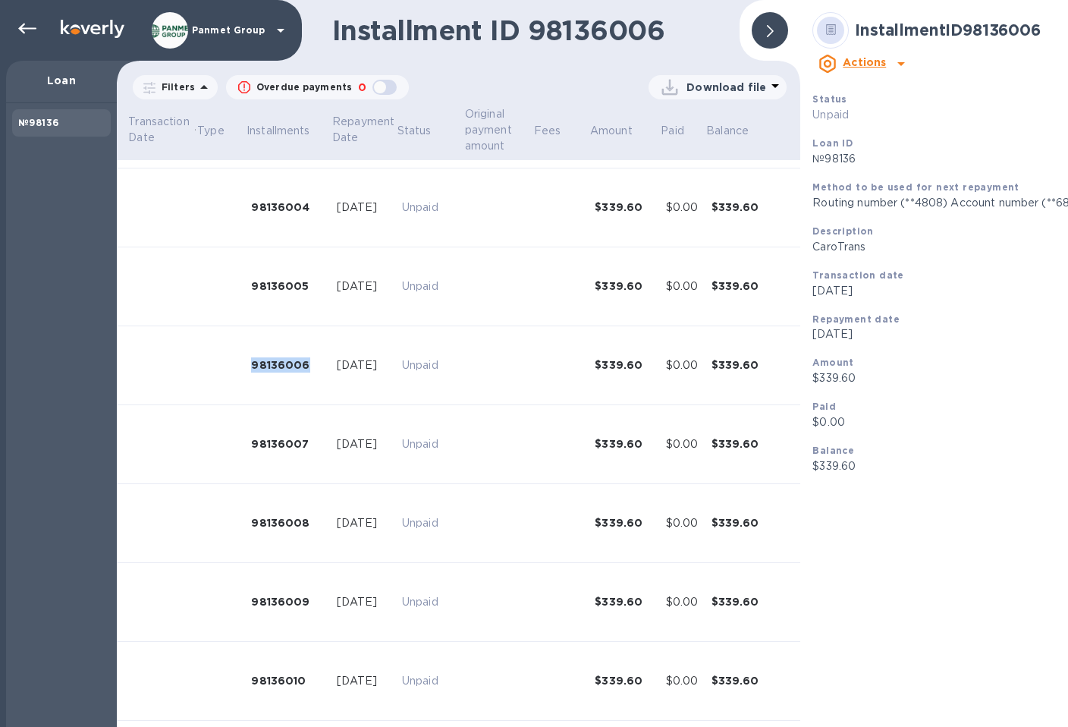
scroll to position [0, 163]
